Goal: Information Seeking & Learning: Learn about a topic

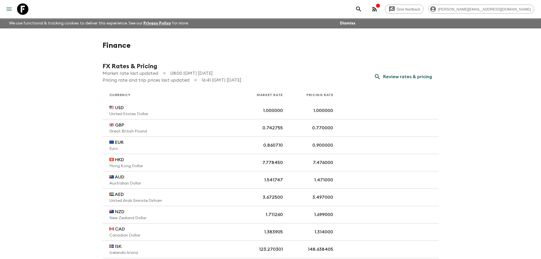
click at [9, 7] on icon "menu" at bounding box center [9, 9] width 7 height 7
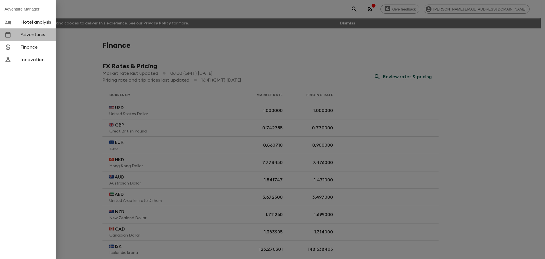
drag, startPoint x: 29, startPoint y: 35, endPoint x: 37, endPoint y: 35, distance: 7.7
click at [29, 35] on span "Adventures" at bounding box center [35, 35] width 31 height 6
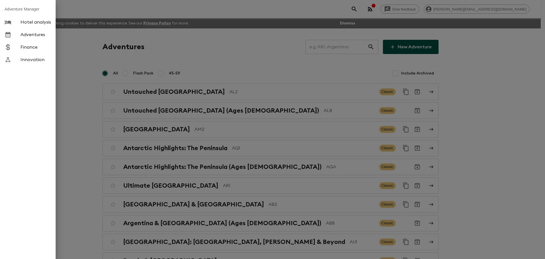
click at [341, 48] on div at bounding box center [272, 129] width 545 height 259
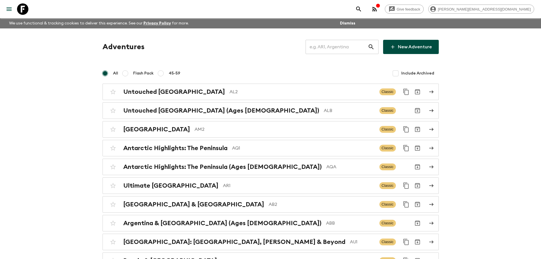
click at [334, 46] on input "text" at bounding box center [336, 47] width 62 height 16
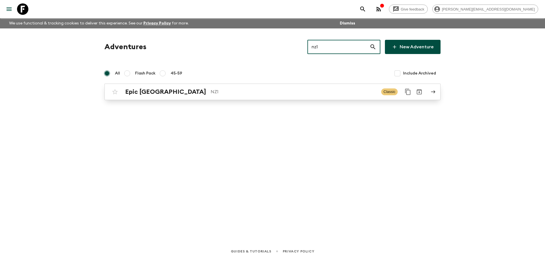
type input "nz1"
click at [210, 96] on div "Epic New Zealand NZ1 Classic" at bounding box center [261, 91] width 304 height 11
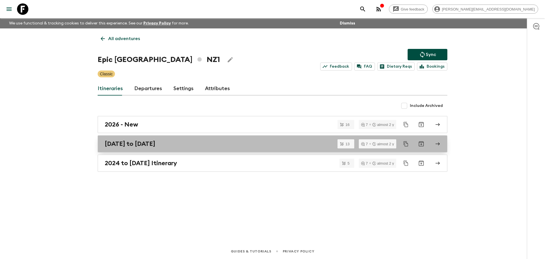
click at [184, 142] on div "[DATE] to [DATE]" at bounding box center [267, 143] width 325 height 7
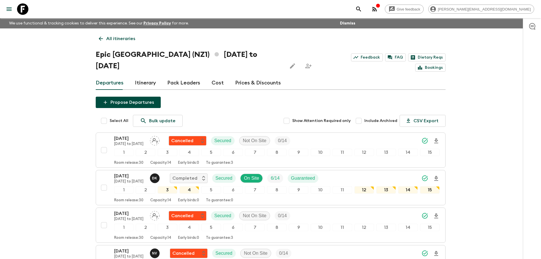
click at [245, 76] on link "Prices & Discounts" at bounding box center [258, 83] width 46 height 14
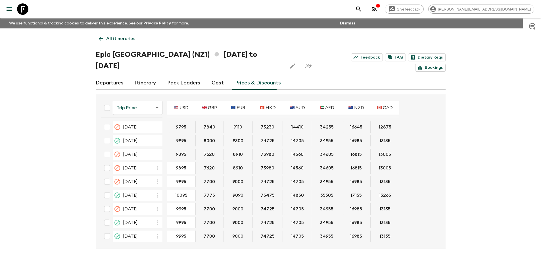
click at [135, 94] on body "Give feedback [PERSON_NAME][EMAIL_ADDRESS][DOMAIN_NAME] We use functional & tra…" at bounding box center [270, 140] width 541 height 280
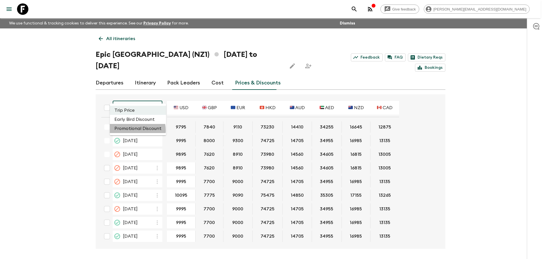
click at [132, 130] on li "Promotional Discount" at bounding box center [138, 128] width 56 height 9
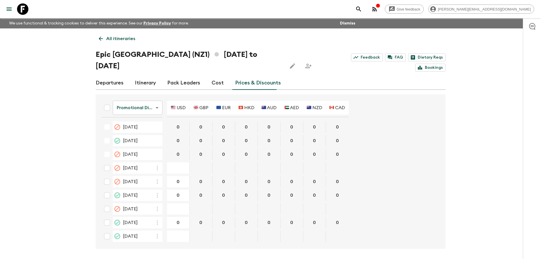
click at [113, 41] on p "All itineraries" at bounding box center [120, 38] width 29 height 7
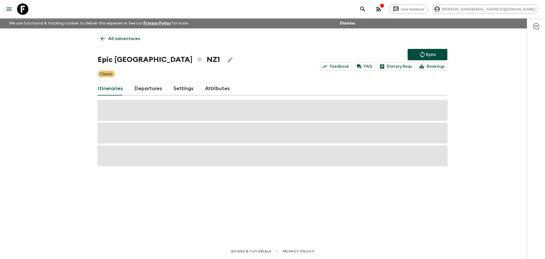
click at [110, 39] on p "All adventures" at bounding box center [124, 38] width 32 height 7
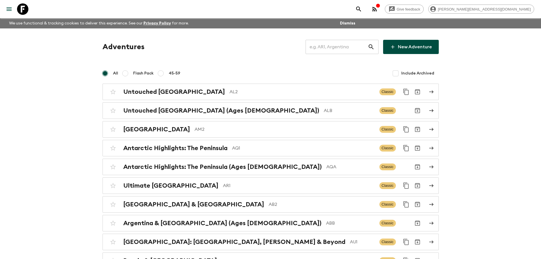
click at [331, 44] on input "text" at bounding box center [336, 47] width 62 height 16
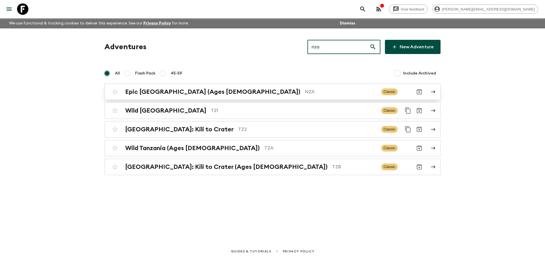
type input "nza"
click at [305, 89] on p "NZA" at bounding box center [341, 91] width 72 height 7
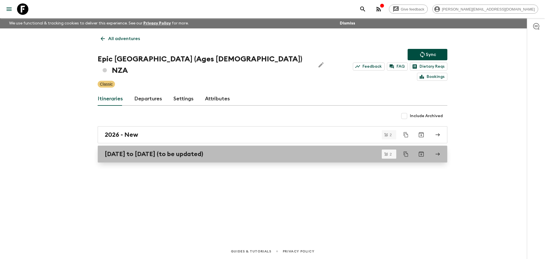
click at [244, 150] on div "[DATE] to [DATE] (to be updated)" at bounding box center [267, 153] width 325 height 7
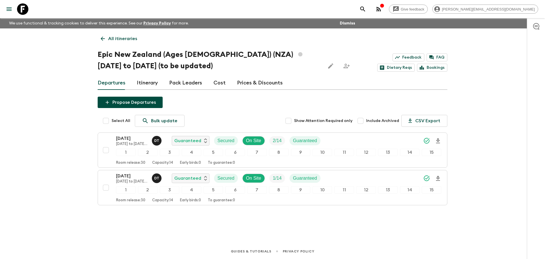
click at [283, 79] on div "Departures Itinerary Pack Leaders Cost Prices & Discounts" at bounding box center [273, 83] width 350 height 14
click at [253, 85] on link "Prices & Discounts" at bounding box center [260, 83] width 46 height 14
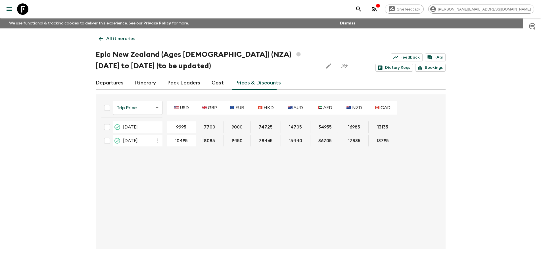
click at [148, 106] on body "Give feedback [PERSON_NAME][EMAIL_ADDRESS][DOMAIN_NAME] We use functional & tra…" at bounding box center [270, 140] width 541 height 280
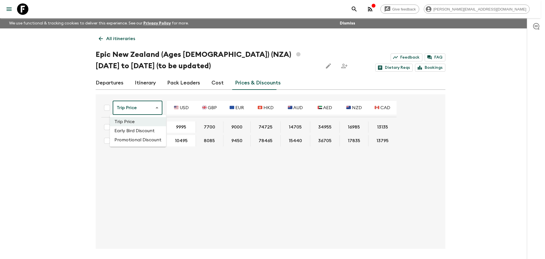
click at [138, 139] on li "Promotional Discount" at bounding box center [138, 139] width 56 height 9
